Goal: Find specific page/section: Find specific page/section

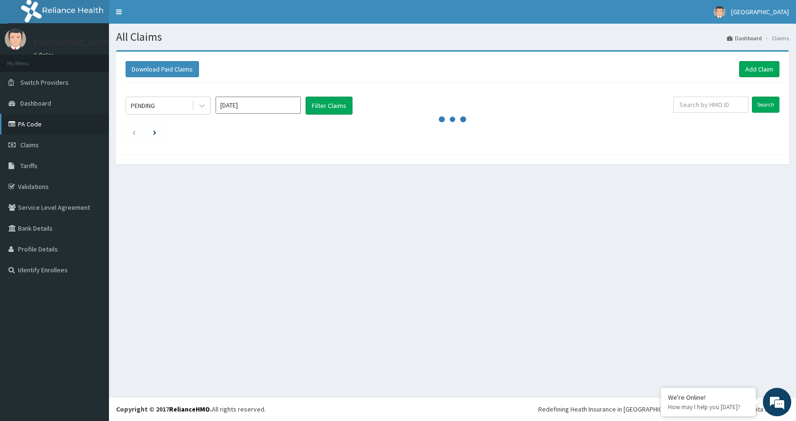
click at [40, 121] on link "PA Code" at bounding box center [54, 124] width 109 height 21
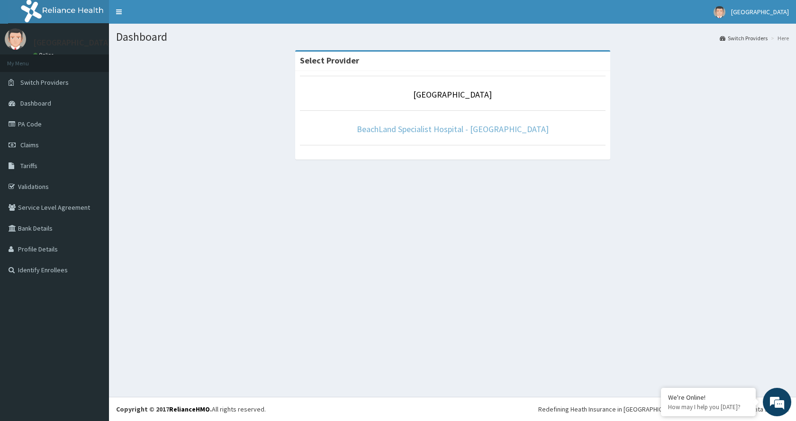
click at [403, 130] on link "BeachLand Specialist Hospital - [GEOGRAPHIC_DATA]" at bounding box center [453, 129] width 192 height 11
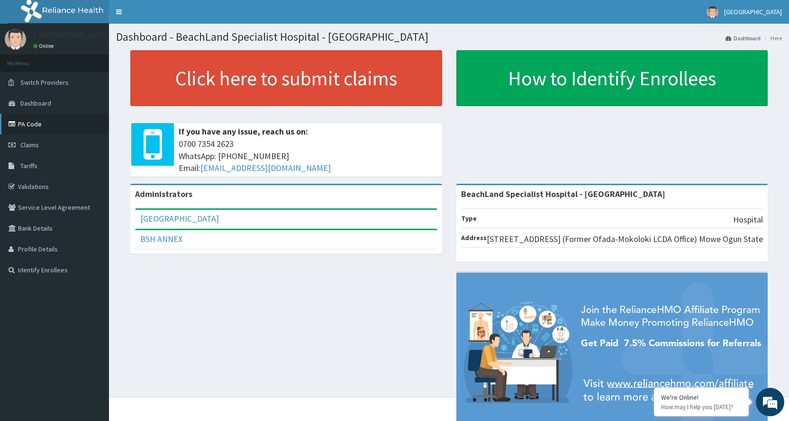
click at [23, 123] on link "PA Code" at bounding box center [54, 124] width 109 height 21
